Goal: Task Accomplishment & Management: Manage account settings

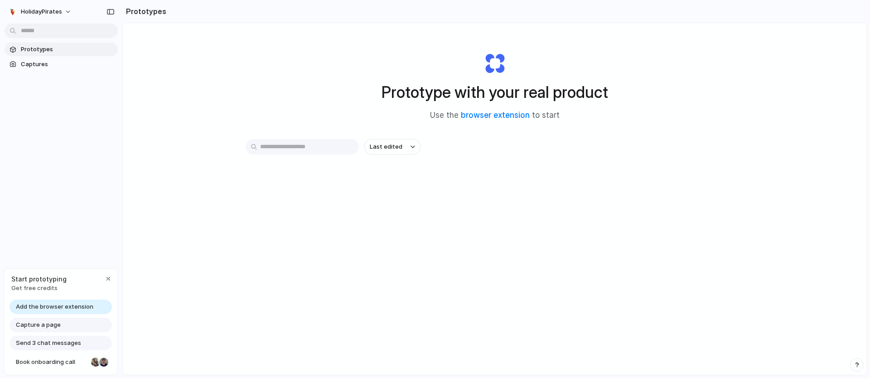
click at [71, 302] on span "Add the browser extension" at bounding box center [54, 306] width 77 height 9
click at [54, 326] on span "Capture a page" at bounding box center [38, 324] width 45 height 9
click at [49, 326] on span "Capture a page" at bounding box center [38, 324] width 45 height 9
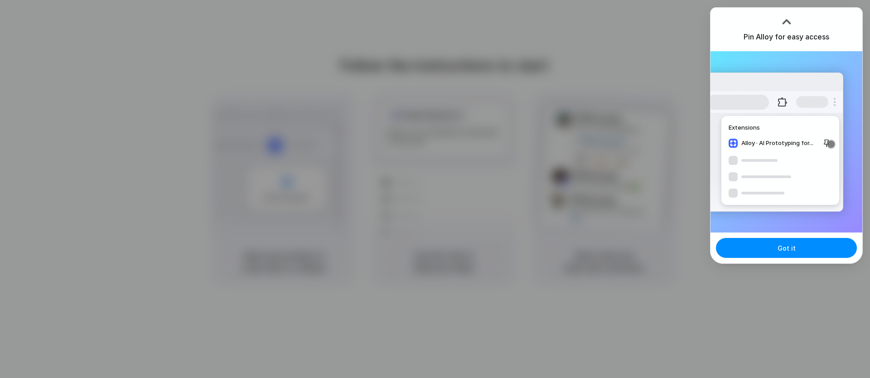
click at [588, 105] on div at bounding box center [435, 189] width 870 height 378
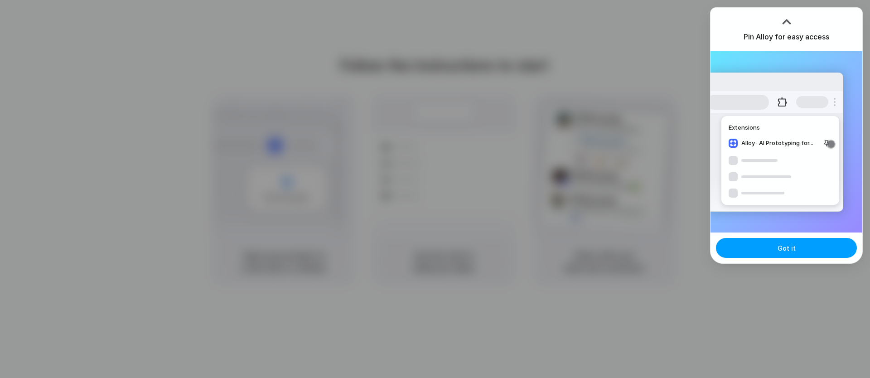
click at [758, 256] on button "Got it" at bounding box center [786, 248] width 141 height 20
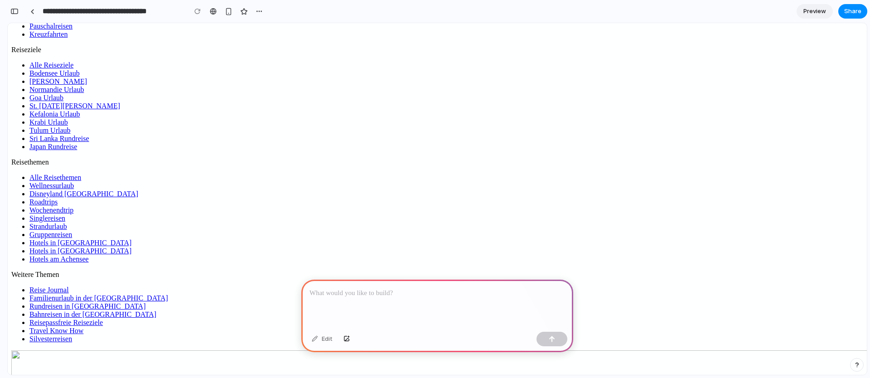
scroll to position [728, 0]
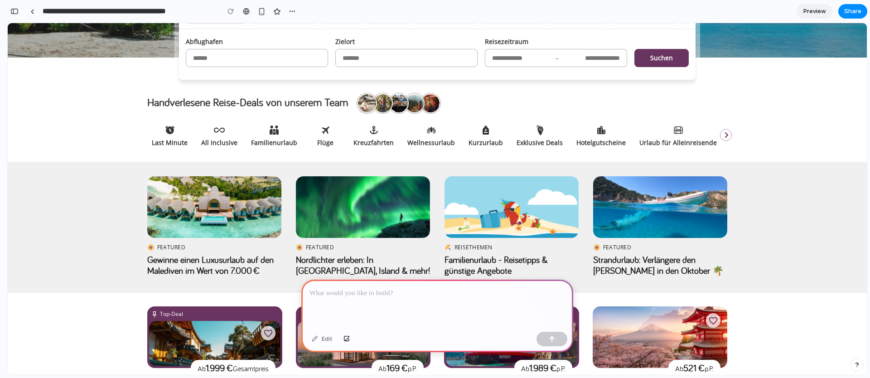
scroll to position [126, 0]
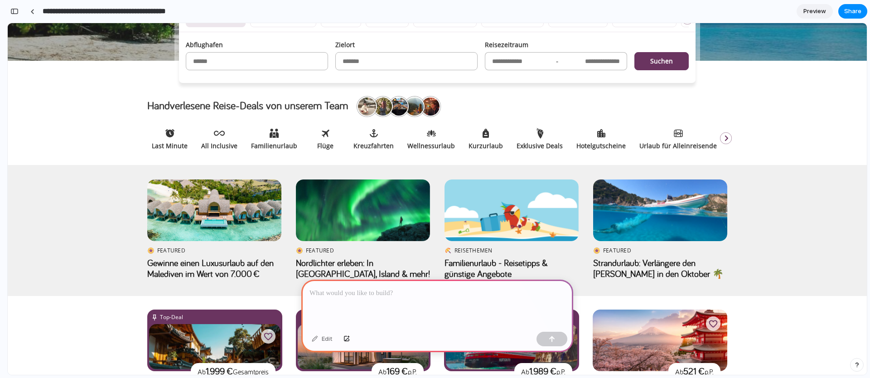
click at [174, 13] on input "**********" at bounding box center [129, 11] width 176 height 16
drag, startPoint x: 101, startPoint y: 5, endPoint x: 84, endPoint y: 10, distance: 17.3
click at [101, 5] on input "**********" at bounding box center [129, 11] width 176 height 16
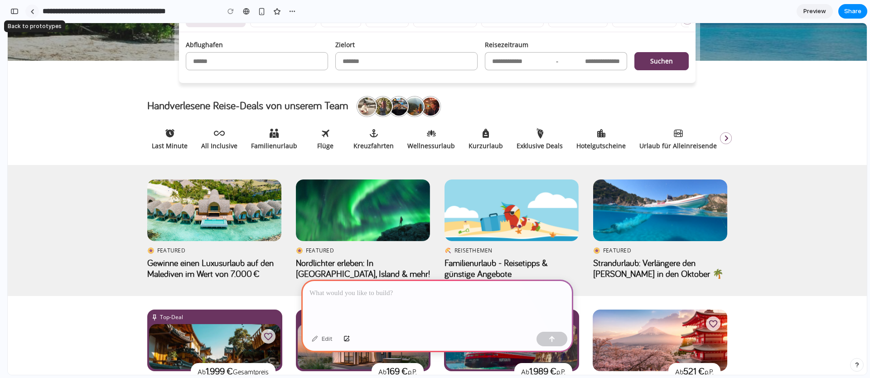
click at [33, 11] on div at bounding box center [32, 11] width 4 height 5
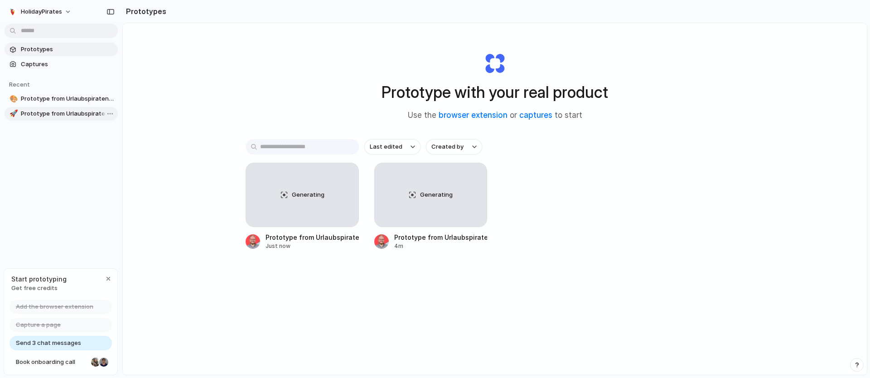
click at [79, 115] on span "Prototype from Urlaubspiraten Angebote" at bounding box center [67, 113] width 93 height 9
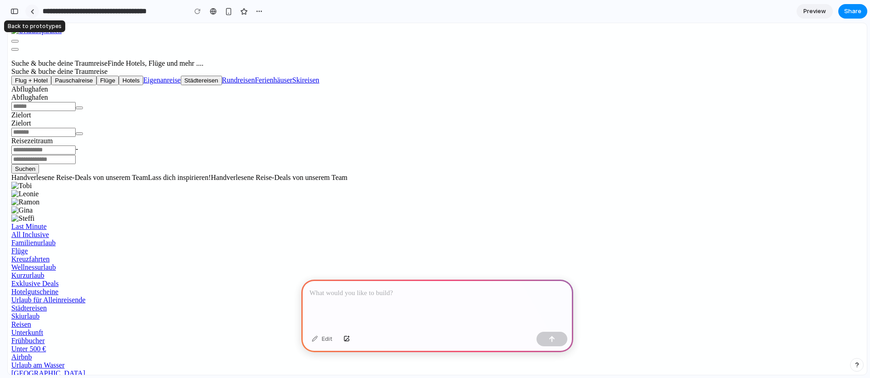
click at [34, 10] on div at bounding box center [32, 11] width 4 height 5
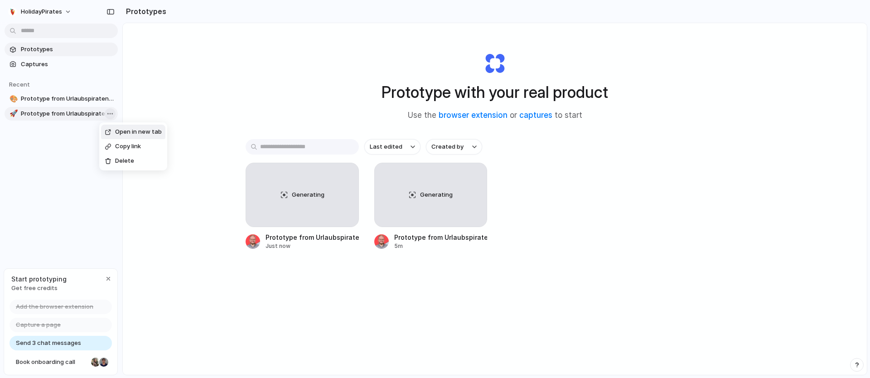
click at [108, 114] on body "HolidayPirates Prototypes Captures Recent 🎨 Prototype from Urlaubspiraten Urlau…" at bounding box center [435, 189] width 870 height 378
click at [125, 157] on span "Delete" at bounding box center [124, 161] width 19 height 9
click at [61, 101] on span "Prototype from Urlaubspiraten Urlaubsangebote" at bounding box center [67, 98] width 93 height 9
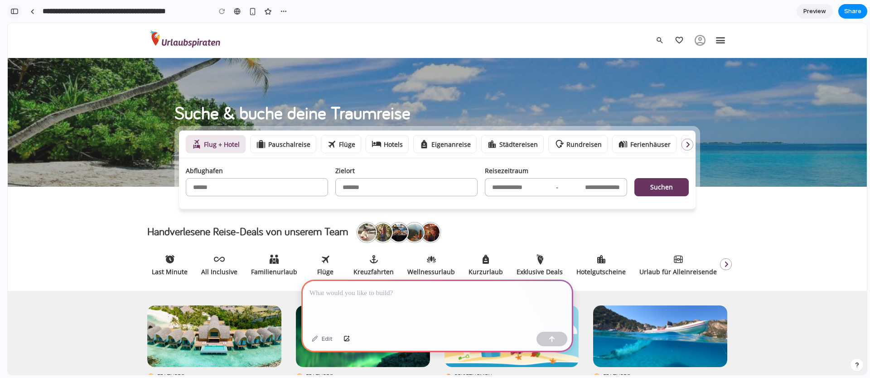
click at [17, 13] on div "button" at bounding box center [14, 11] width 8 height 6
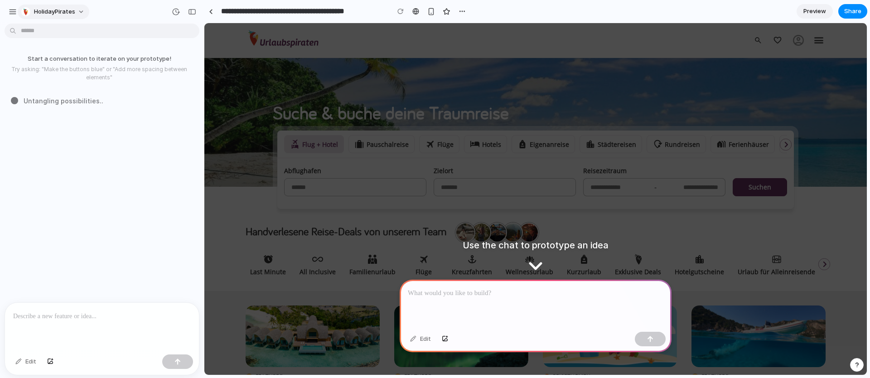
click at [48, 14] on span "HolidayPirates" at bounding box center [54, 11] width 41 height 9
click at [18, 10] on div "Settings Invite members Change theme Sign out" at bounding box center [435, 189] width 870 height 378
click at [13, 10] on div "button" at bounding box center [13, 12] width 8 height 8
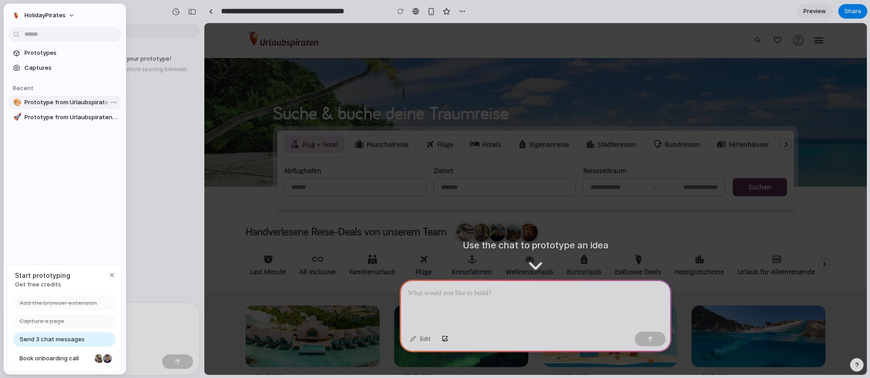
click at [69, 99] on span "Prototype from Urlaubspiraten Urlaubsangebote" at bounding box center [70, 102] width 93 height 9
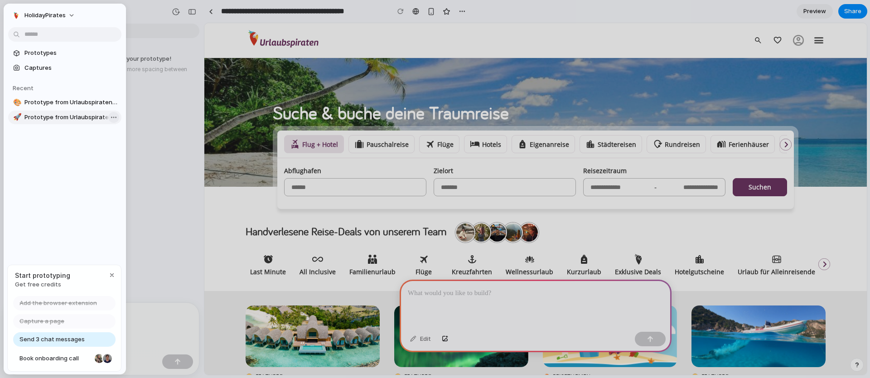
click at [114, 120] on body "**********" at bounding box center [435, 189] width 870 height 378
click at [145, 167] on li "Delete" at bounding box center [137, 165] width 64 height 14
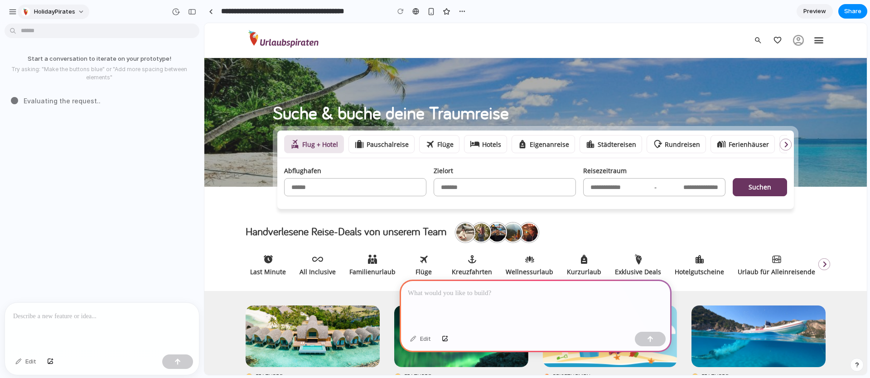
click at [19, 12] on button "HolidayPirates" at bounding box center [54, 12] width 72 height 14
click at [13, 12] on div "Settings Invite members Change theme Sign out" at bounding box center [435, 189] width 870 height 378
click at [13, 12] on div "button" at bounding box center [13, 12] width 8 height 8
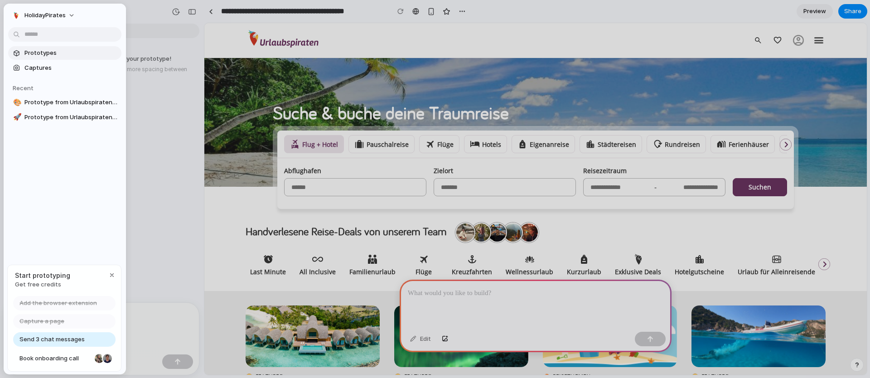
click at [50, 55] on span "Prototypes" at bounding box center [70, 52] width 93 height 9
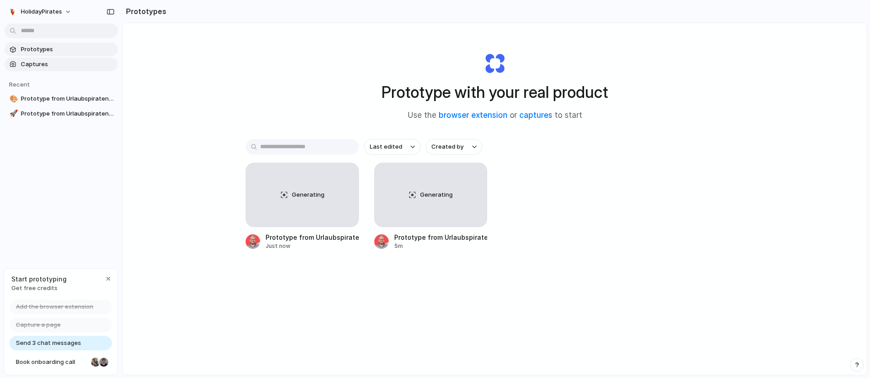
click at [47, 66] on span "Captures" at bounding box center [67, 64] width 93 height 9
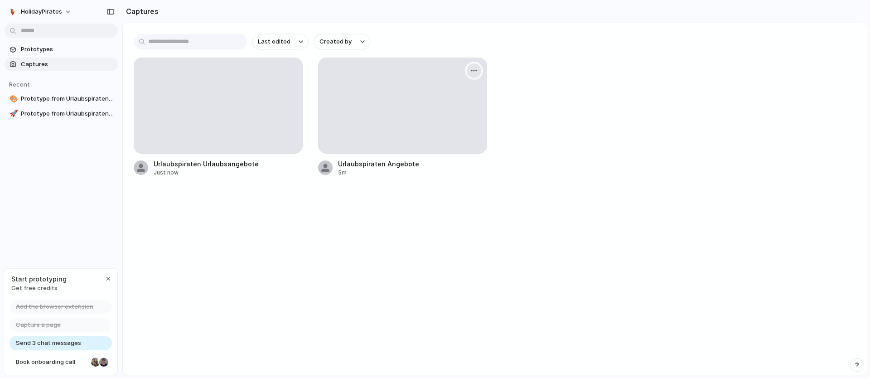
click at [478, 72] on button "button" at bounding box center [474, 70] width 14 height 14
click at [451, 147] on li "Delete" at bounding box center [443, 149] width 71 height 14
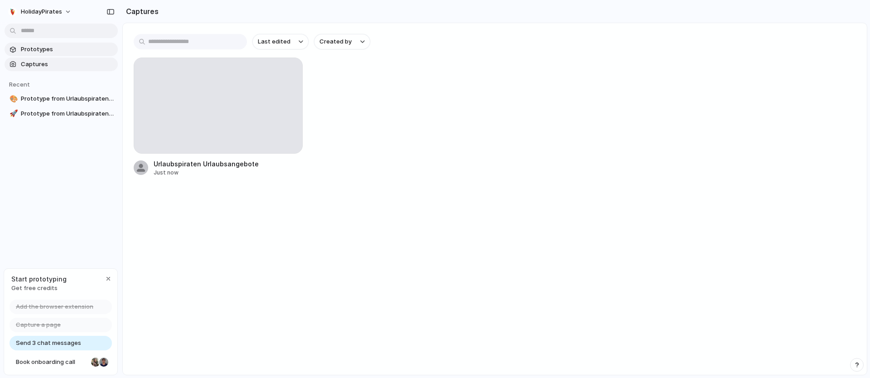
click at [77, 46] on span "Prototypes" at bounding box center [67, 49] width 93 height 9
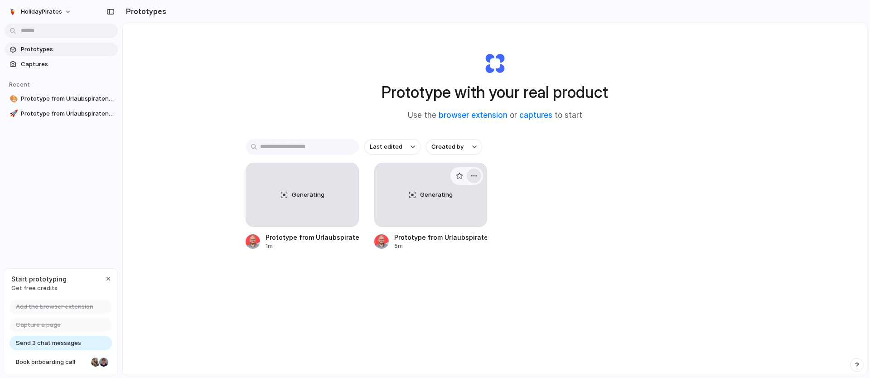
click at [477, 181] on button "button" at bounding box center [474, 176] width 14 height 14
click at [449, 241] on li "Delete" at bounding box center [448, 239] width 64 height 14
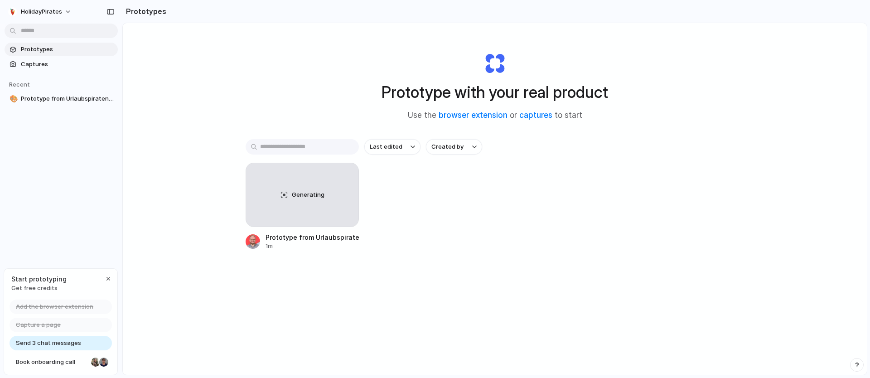
click at [174, 140] on div "Prototype with your real product Use the browser extension or captures to start…" at bounding box center [495, 223] width 744 height 400
click at [53, 50] on span "Prototypes" at bounding box center [67, 49] width 93 height 9
click at [47, 66] on span "Captures" at bounding box center [67, 64] width 93 height 9
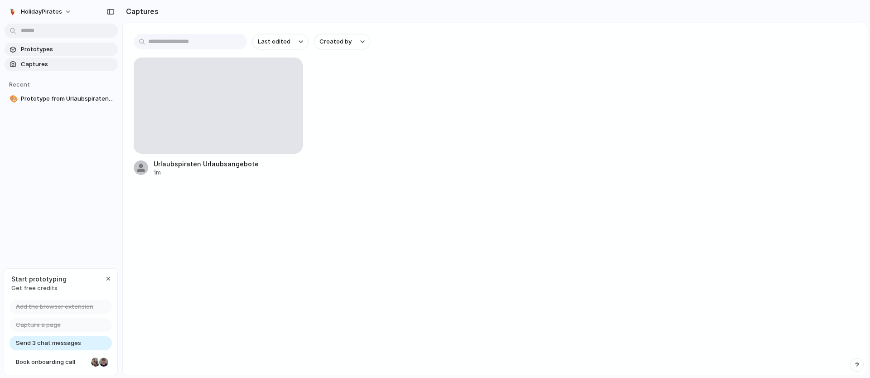
click at [58, 50] on span "Prototypes" at bounding box center [67, 49] width 93 height 9
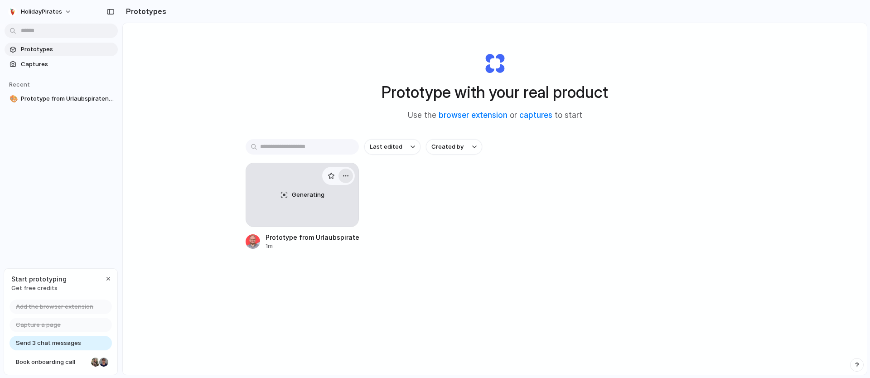
click at [344, 174] on div "button" at bounding box center [345, 175] width 7 height 7
click at [325, 211] on li "Rename" at bounding box center [319, 210] width 64 height 14
type input "********"
click at [455, 230] on div "Generating Homepage 1m" at bounding box center [495, 206] width 498 height 87
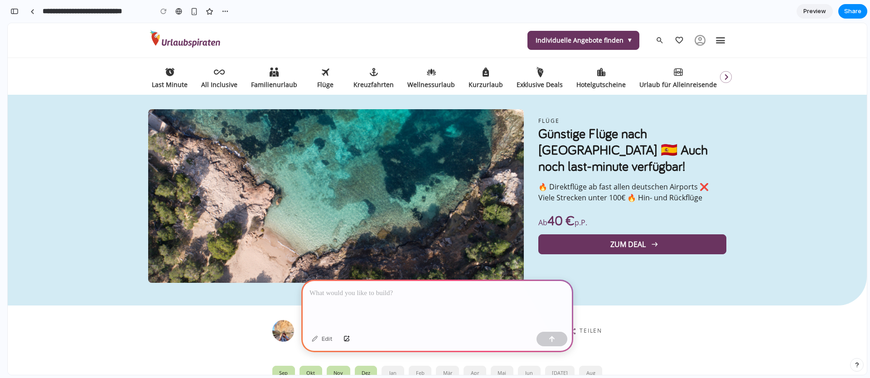
click at [92, 17] on input "**********" at bounding box center [95, 11] width 109 height 16
click at [18, 9] on div "button" at bounding box center [14, 11] width 8 height 6
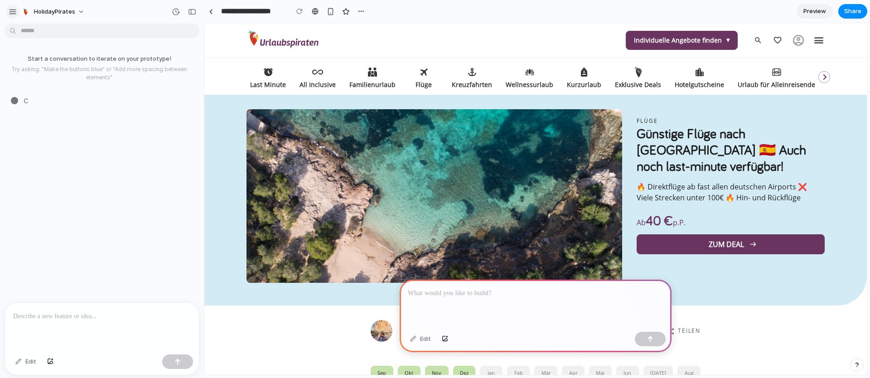
click at [17, 11] on button "button" at bounding box center [13, 12] width 14 height 14
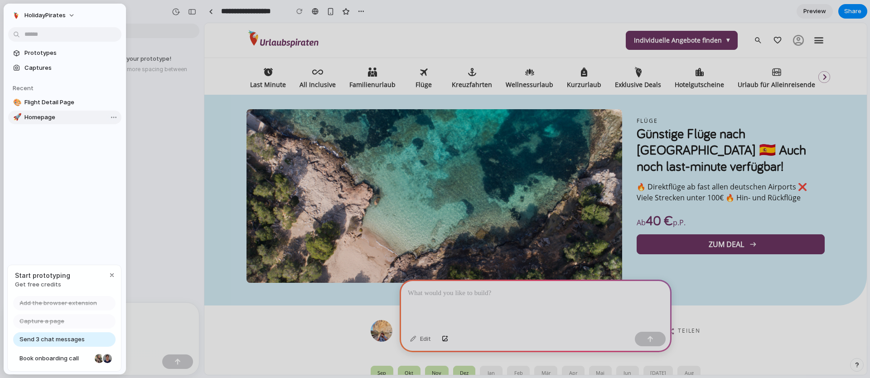
click at [48, 117] on span "Homepage" at bounding box center [70, 117] width 93 height 9
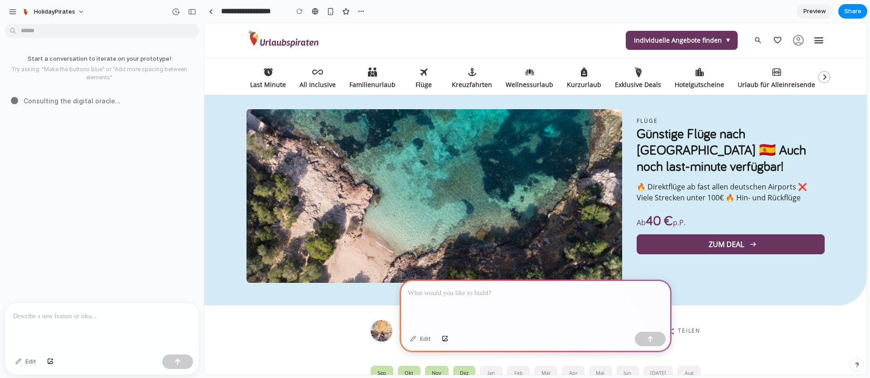
type input "********"
